Goal: Transaction & Acquisition: Download file/media

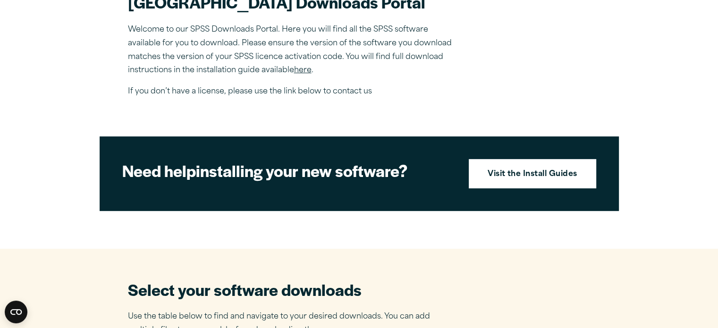
scroll to position [330, 0]
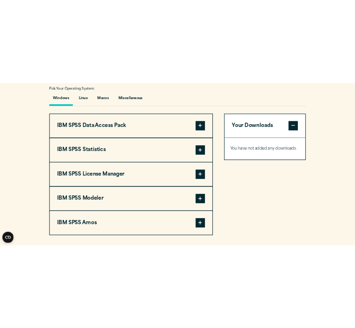
scroll to position [708, 0]
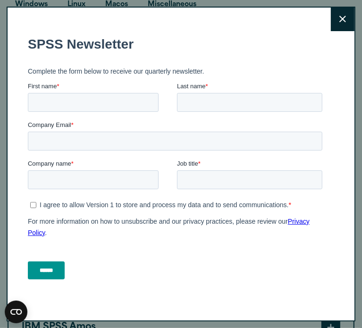
click at [331, 24] on button "Close" at bounding box center [343, 20] width 24 height 24
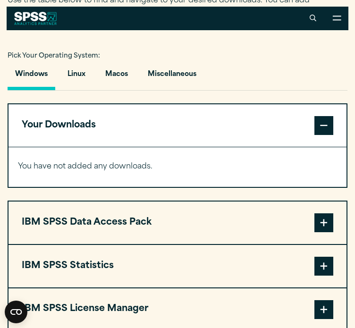
scroll to position [613, 0]
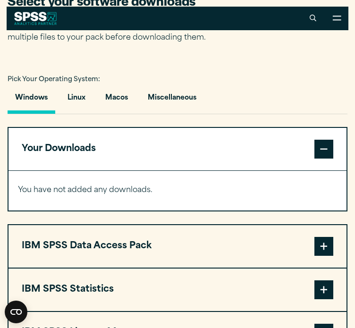
click at [22, 87] on button "Windows" at bounding box center [32, 100] width 48 height 27
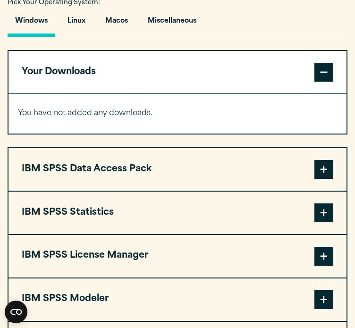
scroll to position [708, 0]
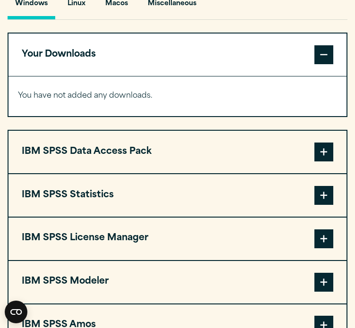
click at [329, 186] on span at bounding box center [323, 195] width 19 height 19
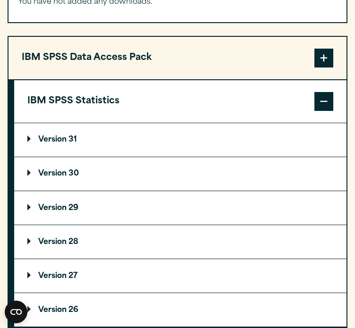
scroll to position [802, 0]
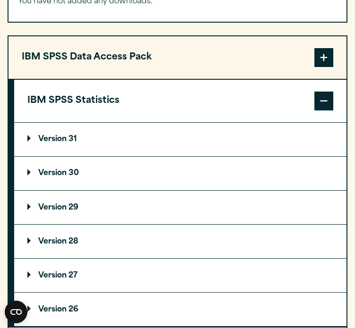
click at [51, 135] on p "Version 31" at bounding box center [52, 139] width 50 height 8
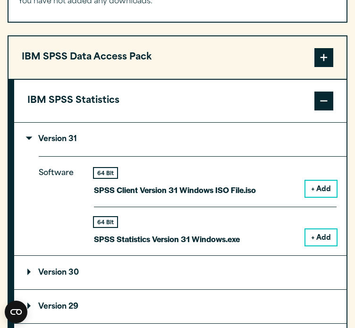
click at [317, 229] on button "+ Add" at bounding box center [320, 237] width 31 height 16
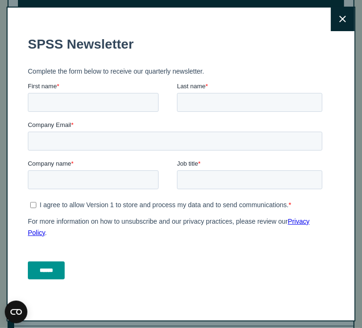
click at [331, 21] on button "Close" at bounding box center [343, 20] width 24 height 24
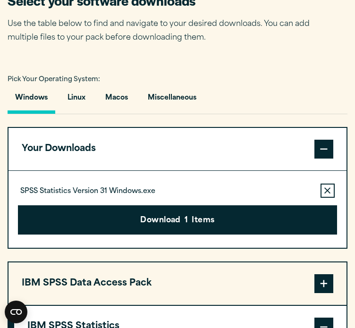
scroll to position [660, 0]
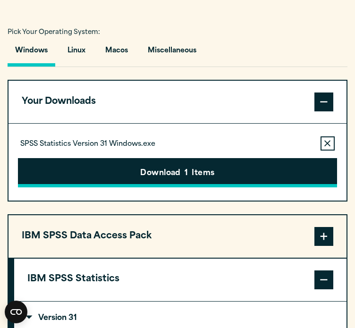
click at [193, 158] on button "Download 1 Items" at bounding box center [177, 172] width 318 height 29
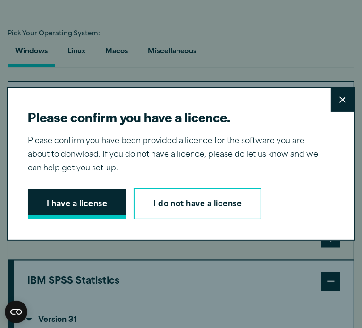
click at [83, 203] on button "I have a license" at bounding box center [77, 203] width 98 height 29
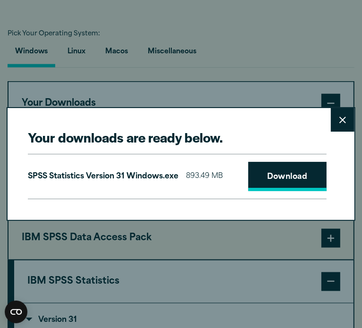
click at [270, 172] on link "Download" at bounding box center [287, 176] width 78 height 29
click at [332, 121] on button "Close" at bounding box center [343, 120] width 24 height 24
